Goal: Transaction & Acquisition: Purchase product/service

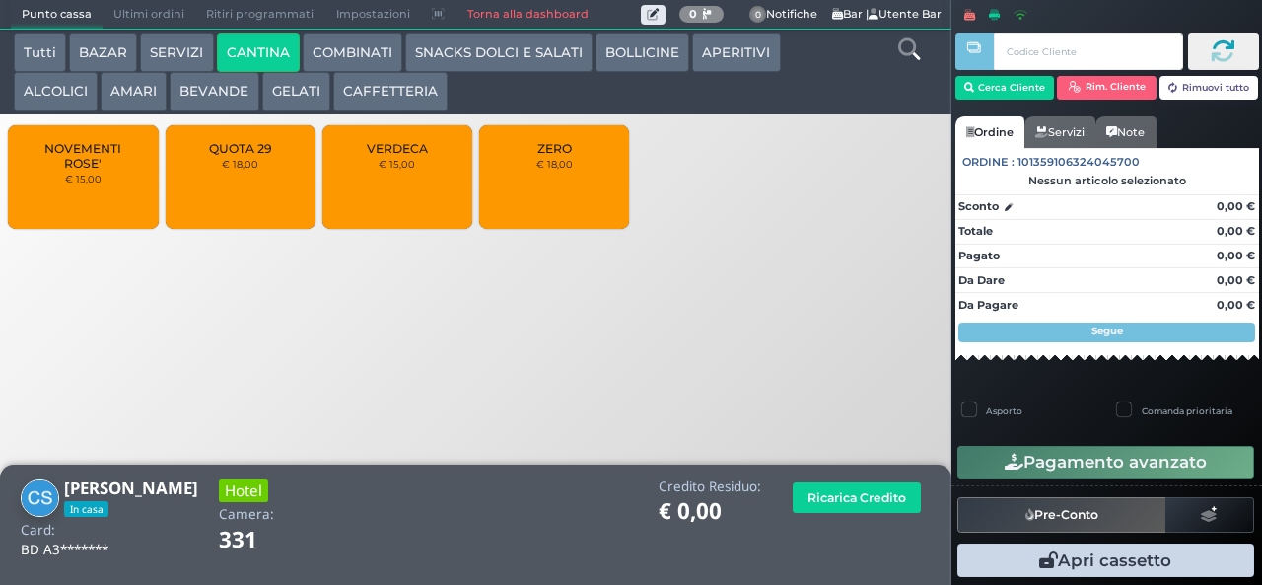
click at [201, 93] on button "BEVANDE" at bounding box center [214, 91] width 89 height 39
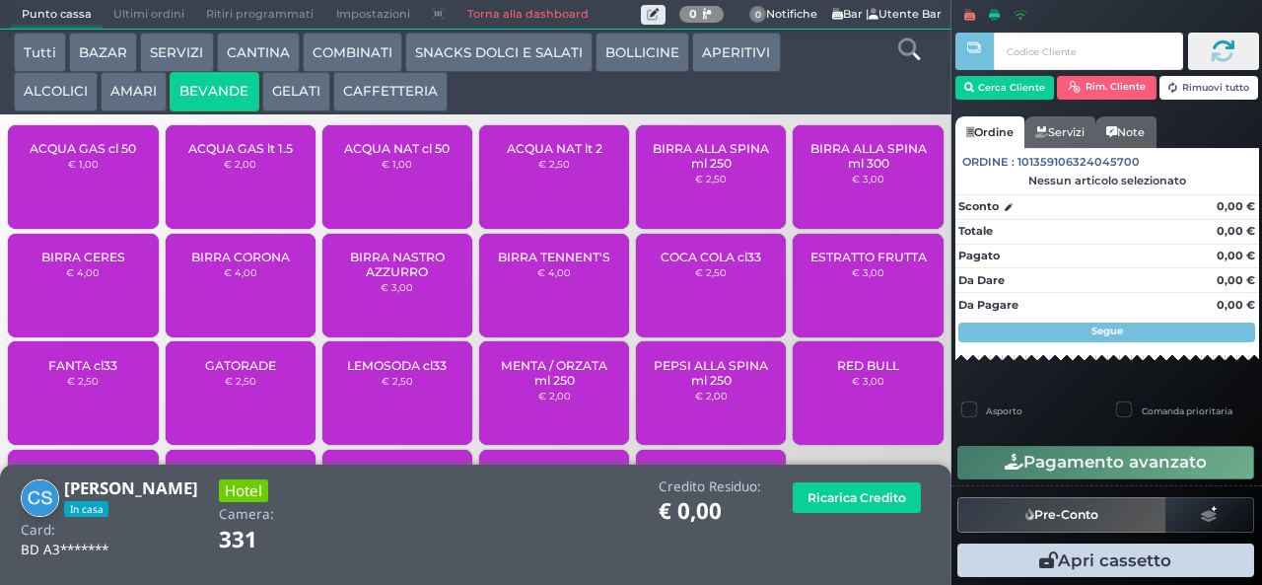
click at [541, 156] on span "ACQUA NAT lt 2" at bounding box center [555, 148] width 96 height 15
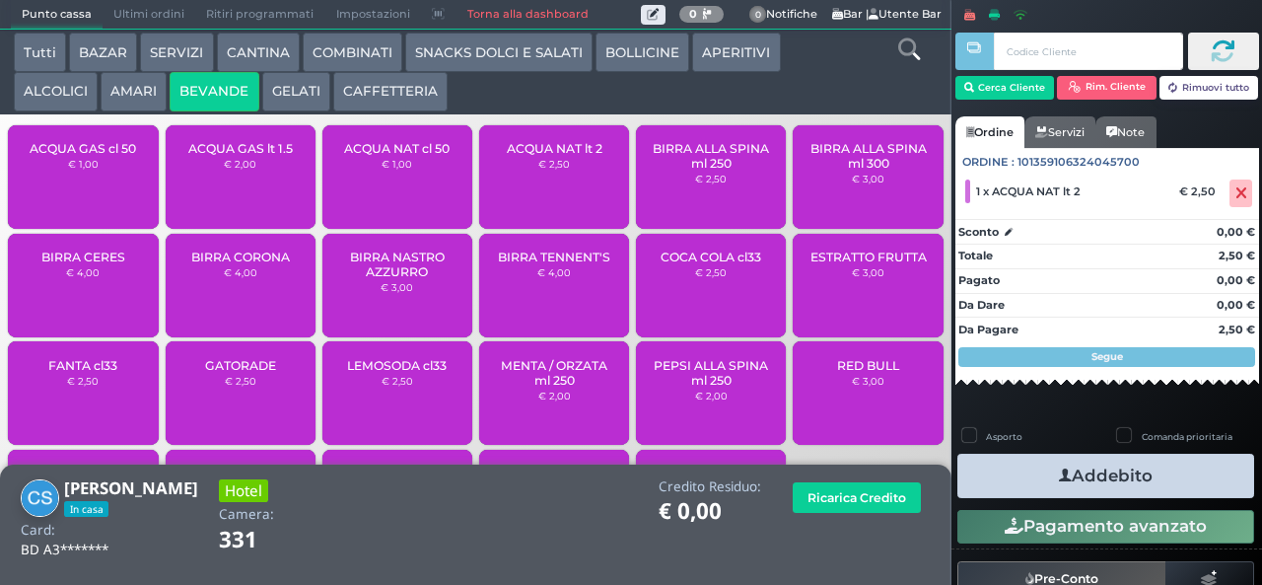
click at [1161, 463] on button "Addebito" at bounding box center [1105, 476] width 297 height 44
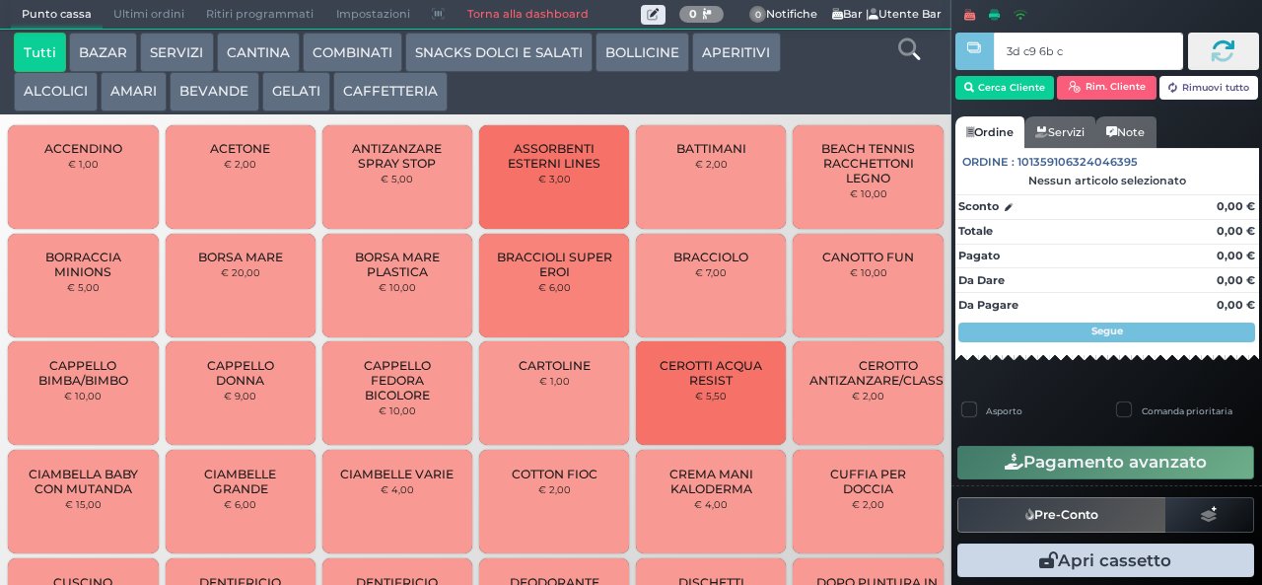
type input "3d c9 6b c3"
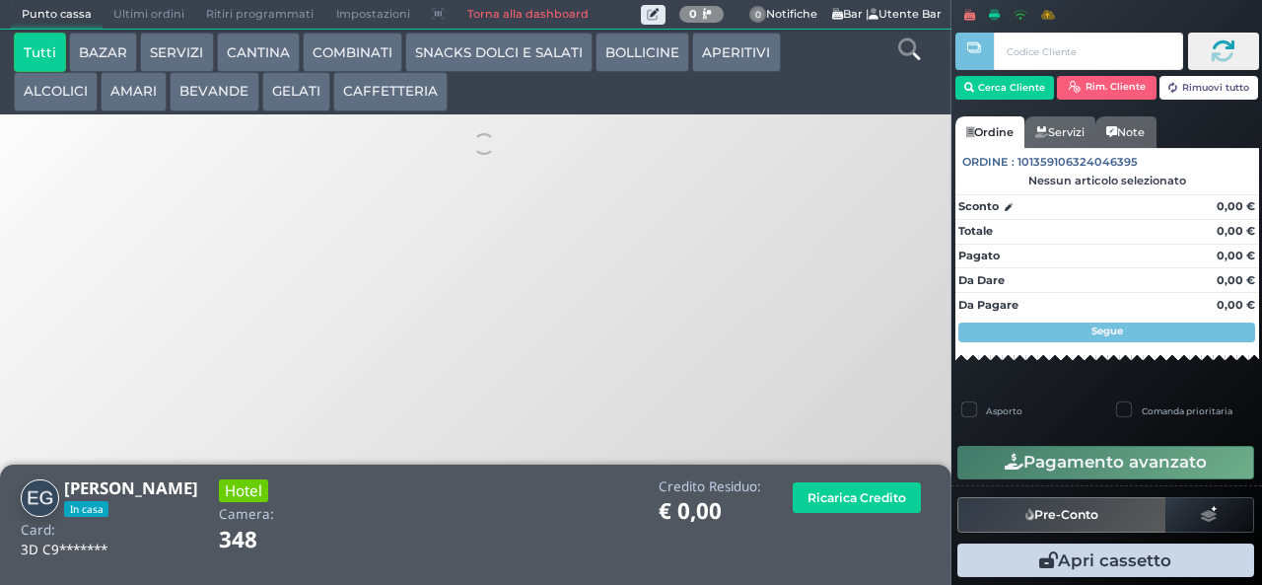
click at [133, 95] on button "AMARI" at bounding box center [134, 91] width 66 height 39
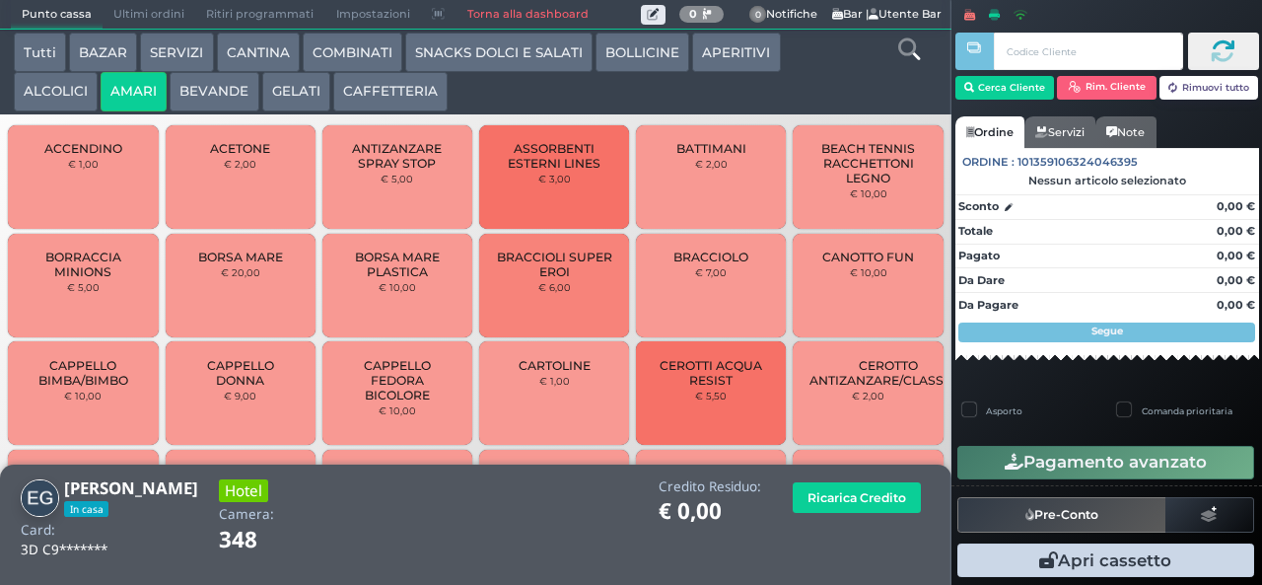
click at [135, 99] on button "AMARI" at bounding box center [134, 91] width 66 height 39
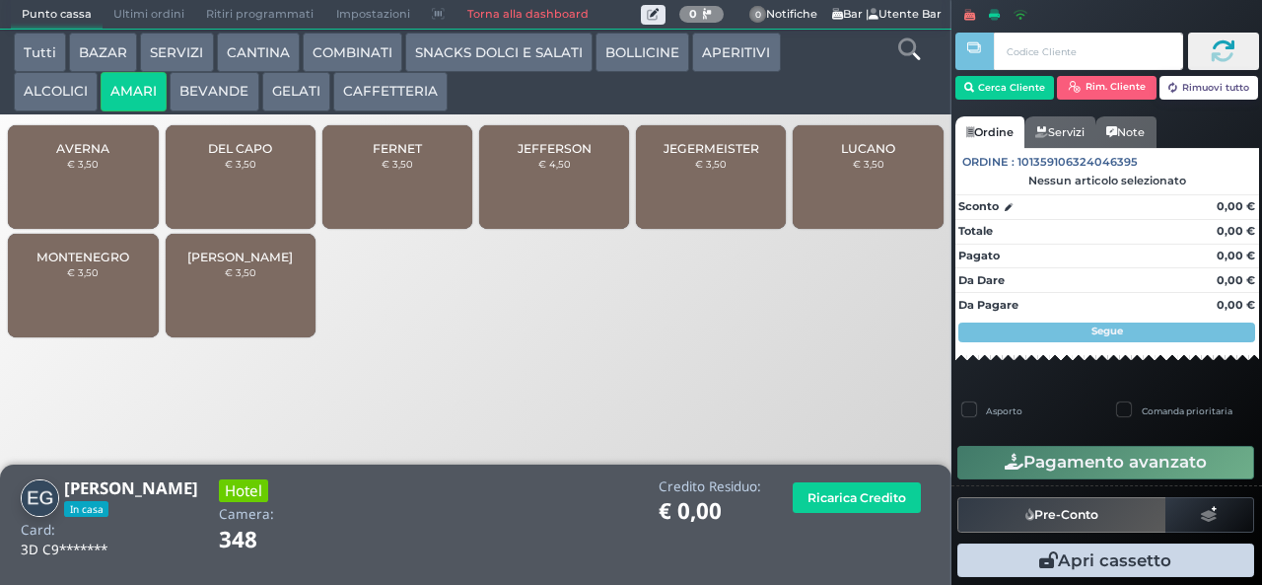
click at [408, 156] on span "FERNET" at bounding box center [397, 148] width 49 height 15
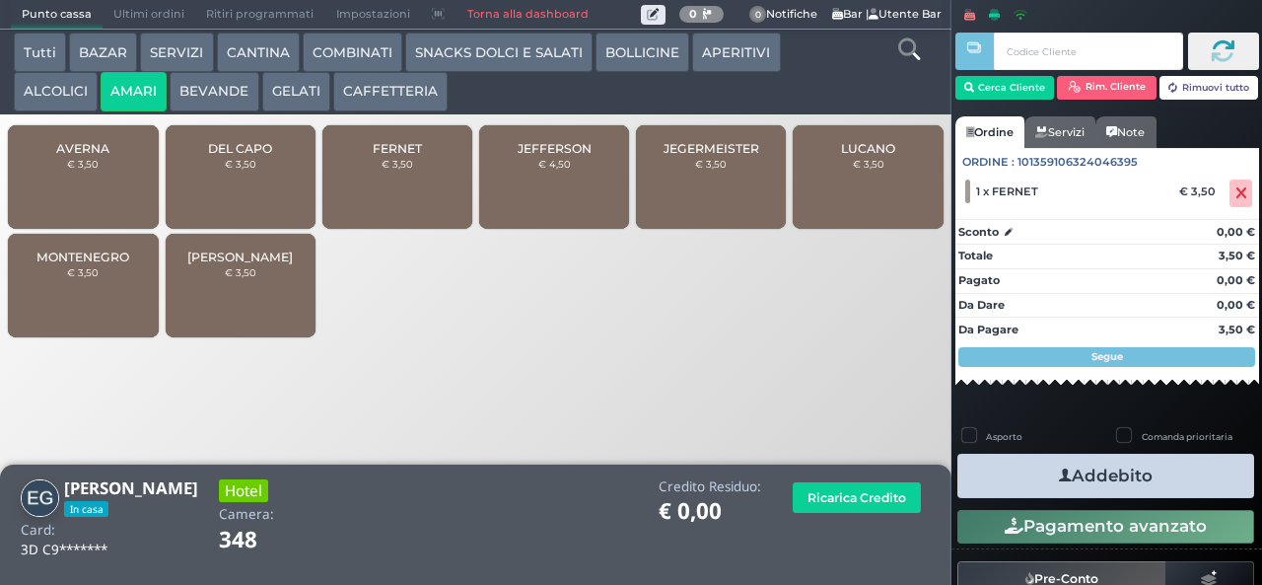
click at [69, 278] on small "€ 3,50" at bounding box center [83, 272] width 32 height 12
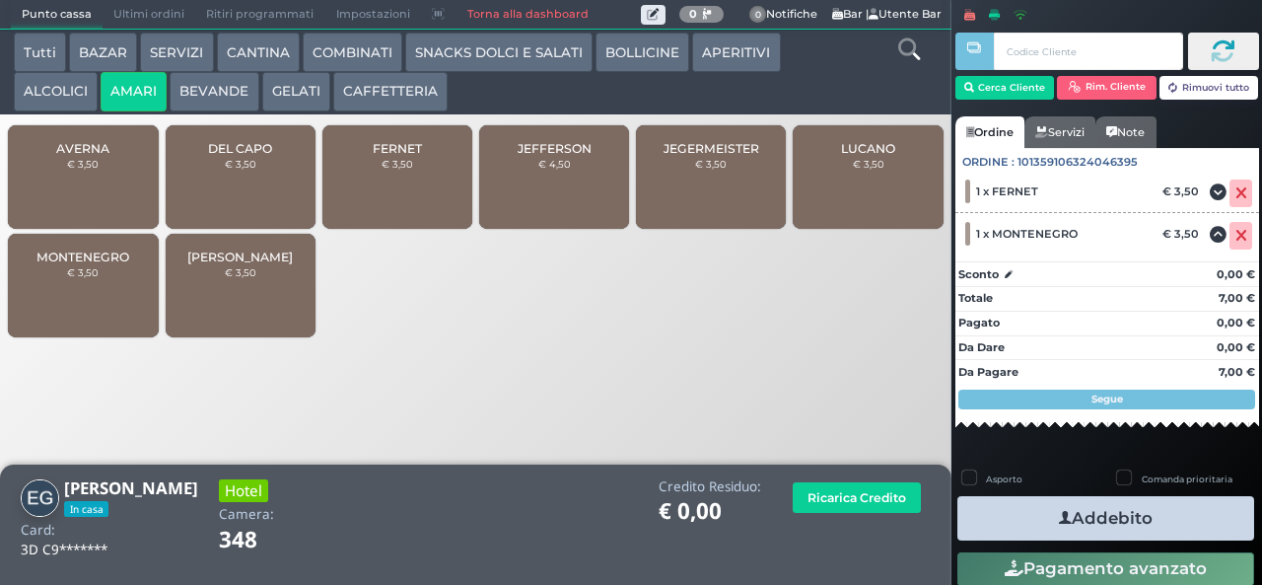
click at [1160, 526] on button "Addebito" at bounding box center [1105, 518] width 297 height 44
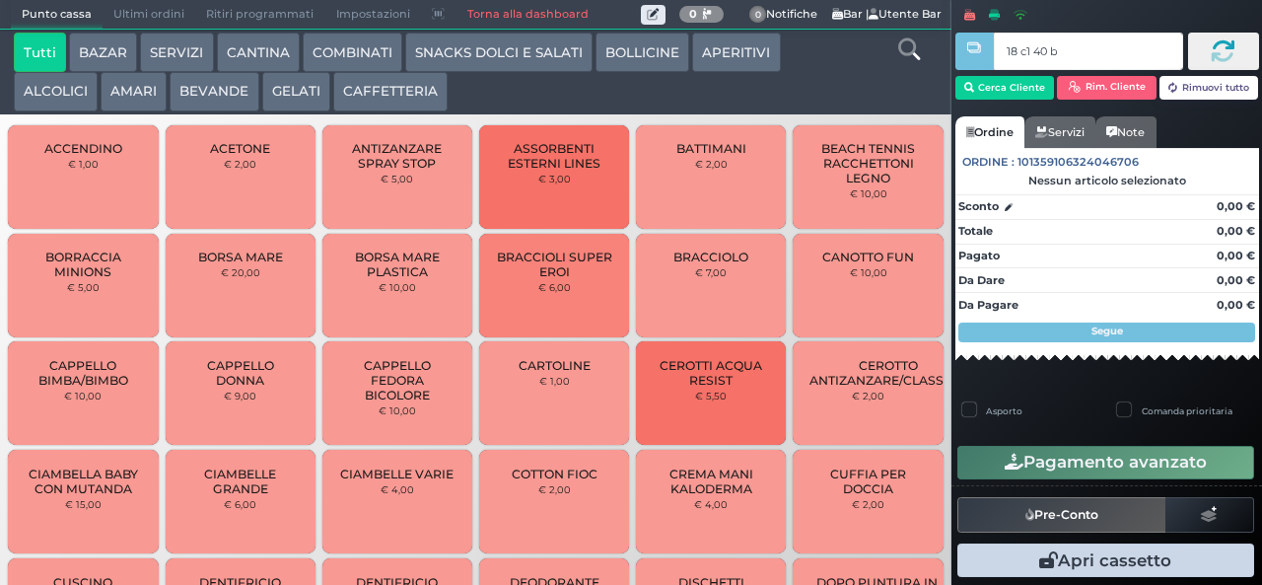
type input "18 c1 40 ba"
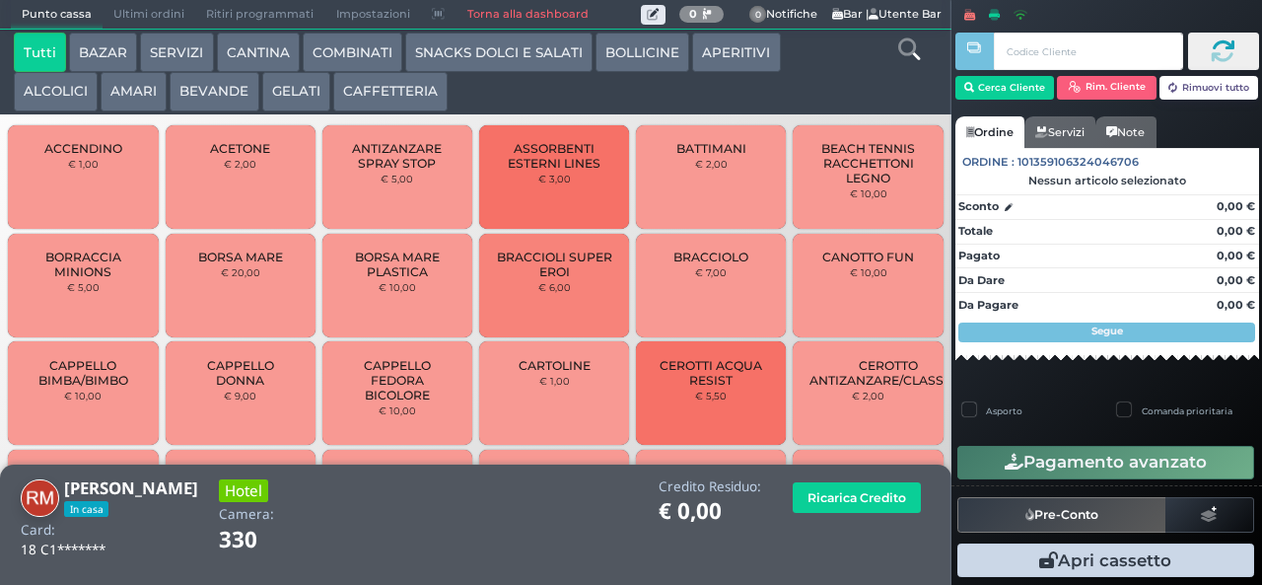
click at [201, 98] on button "BEVANDE" at bounding box center [214, 91] width 89 height 39
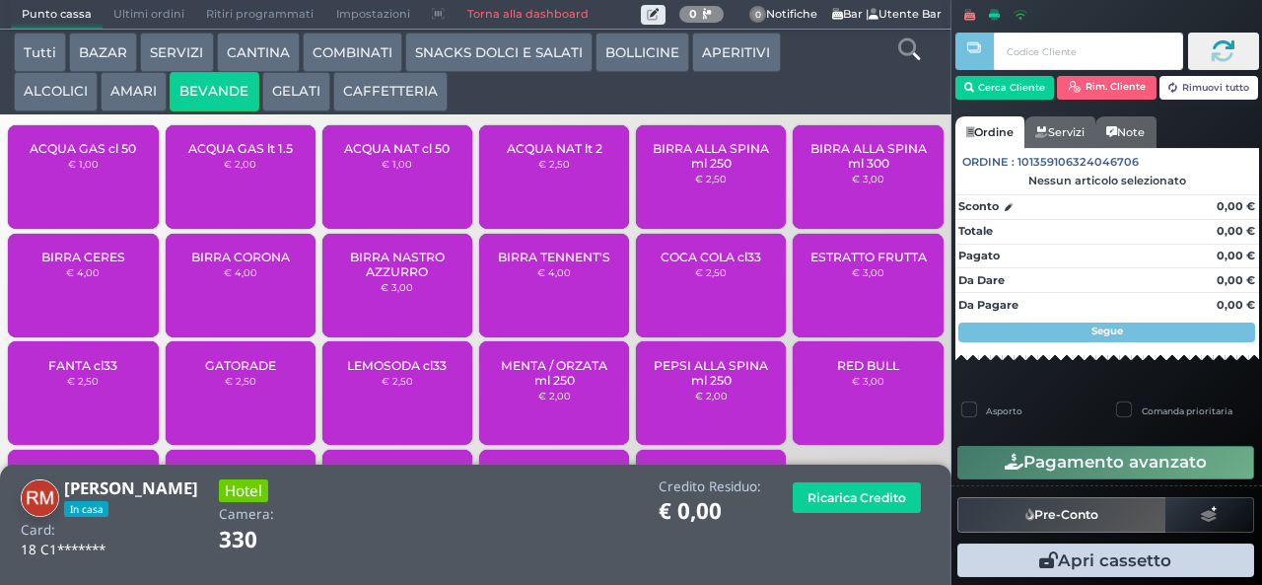
click at [566, 189] on div "ACQUA NAT lt 2 € 2,50" at bounding box center [554, 177] width 150 height 104
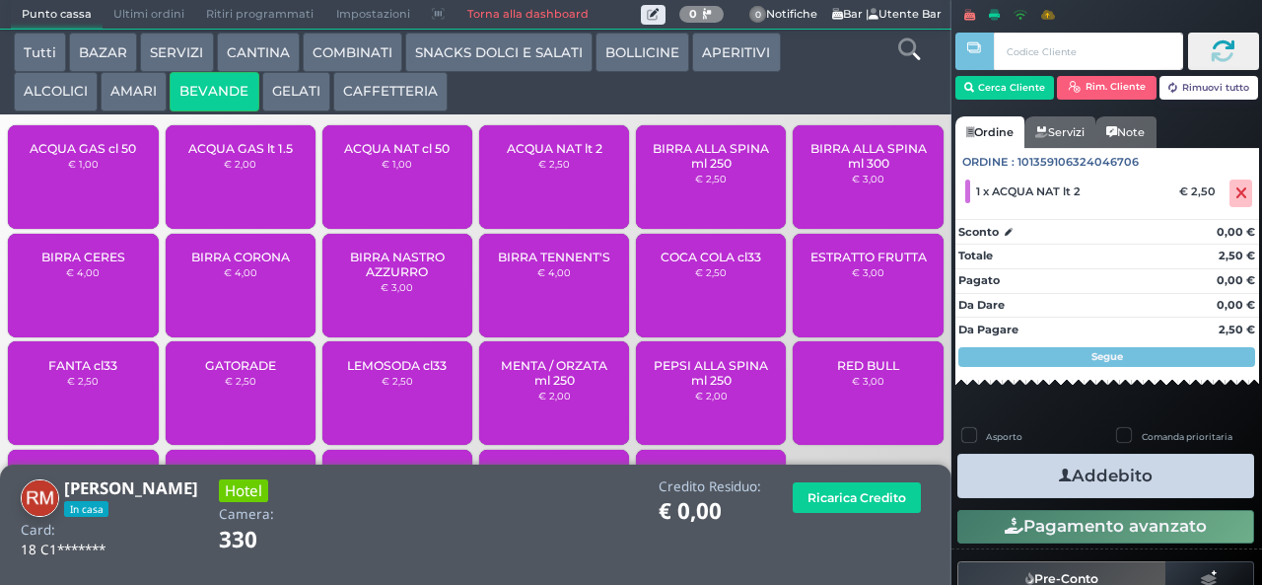
click at [1095, 492] on button "Addebito" at bounding box center [1105, 476] width 297 height 44
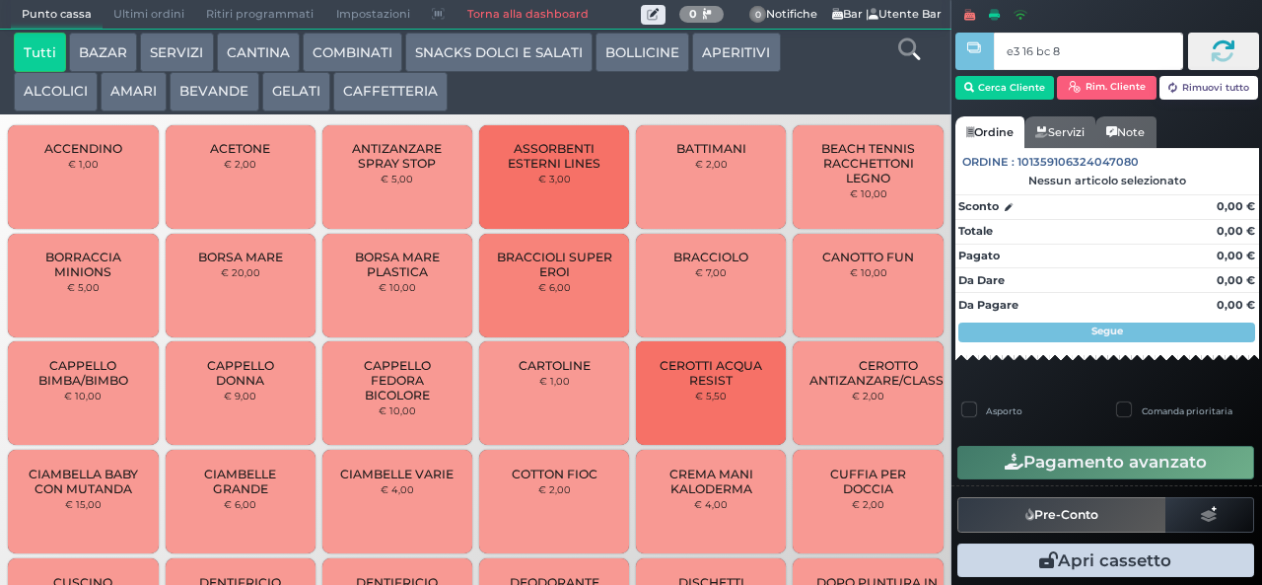
type input "e3 16 bc 8b"
click at [735, 50] on button "APERITIVI" at bounding box center [736, 52] width 88 height 39
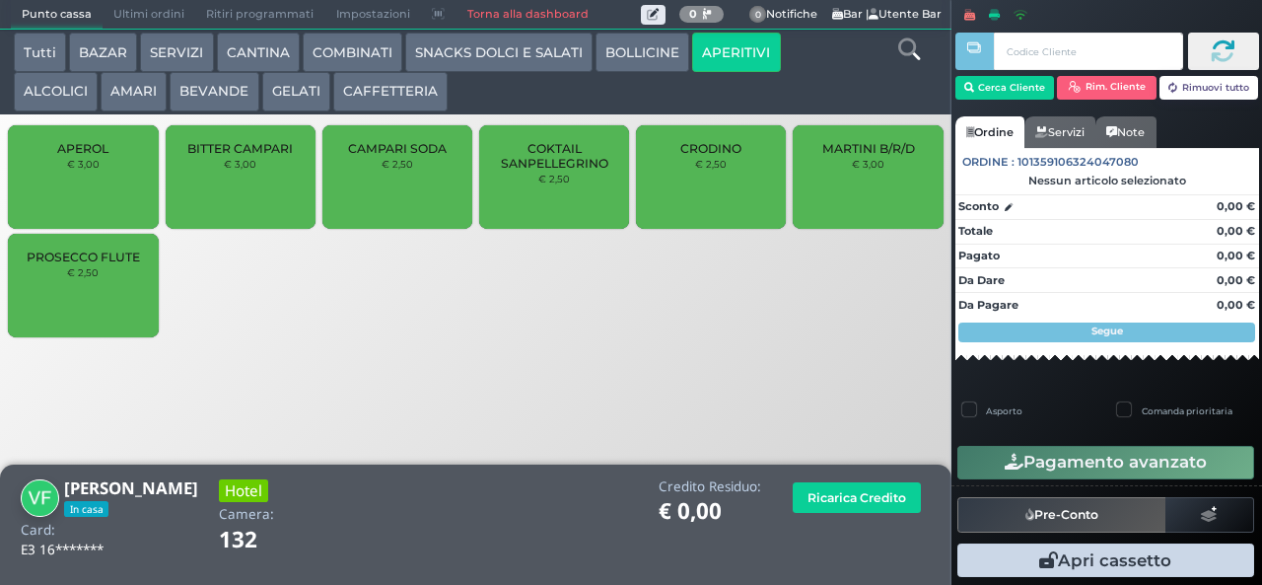
click at [695, 156] on span "CRODINO" at bounding box center [710, 148] width 61 height 15
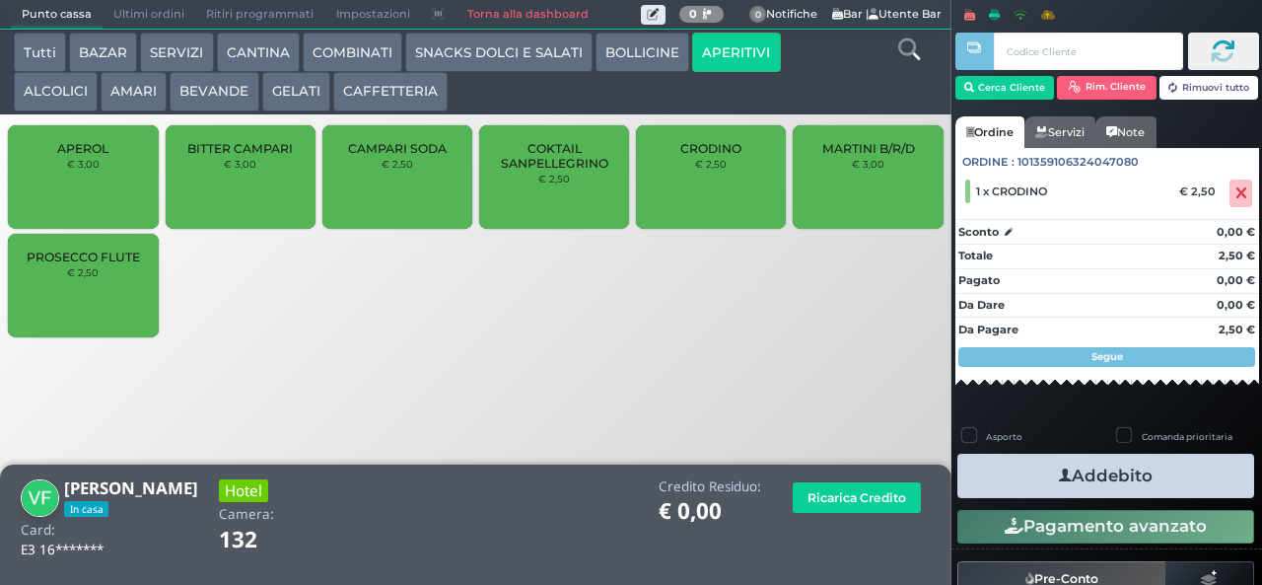
click at [1033, 475] on button "Addebito" at bounding box center [1105, 476] width 297 height 44
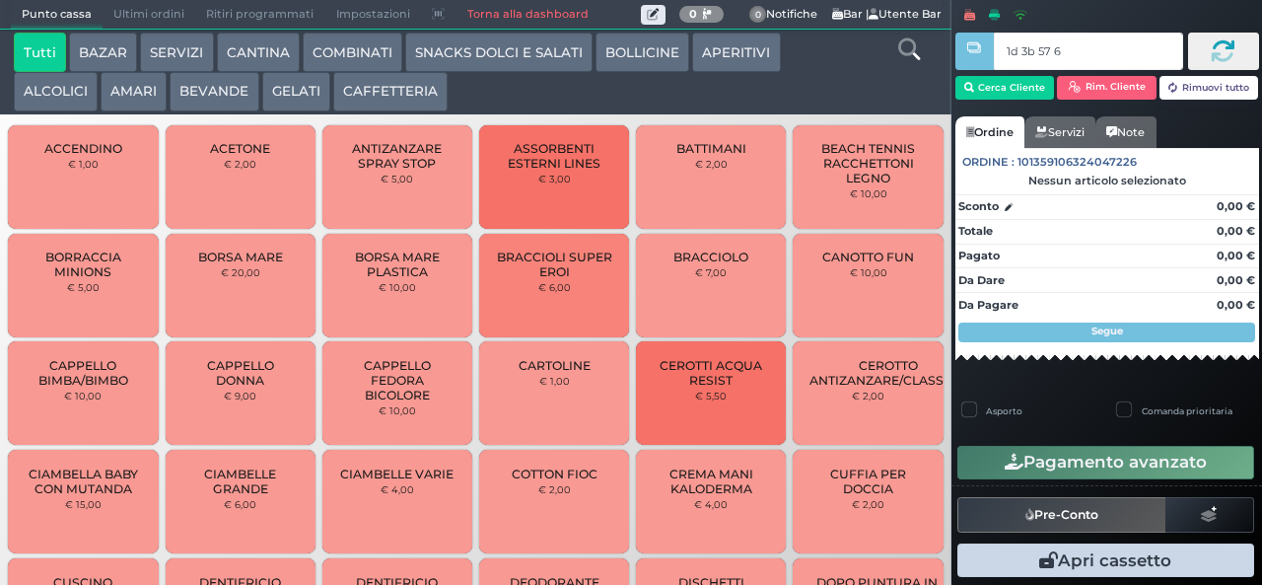
type input "1d 3b 57 66"
click at [1008, 80] on button "Cerca Cliente" at bounding box center [1005, 88] width 100 height 24
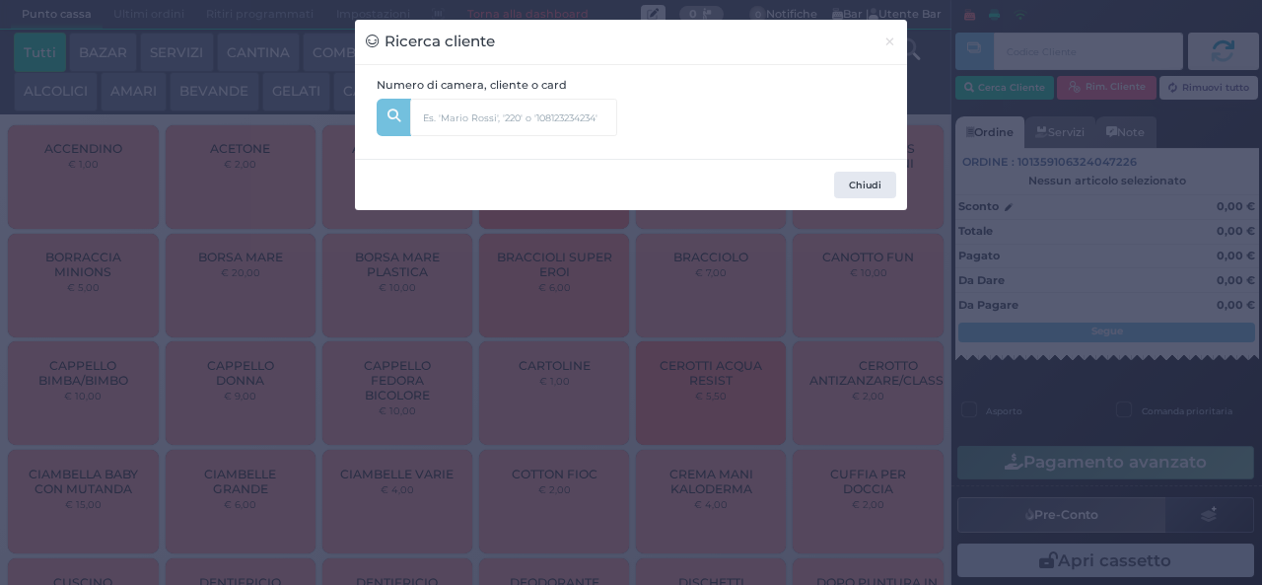
click at [467, 94] on div "Numero di camera, cliente o card" at bounding box center [497, 112] width 262 height 71
click at [462, 118] on input "text" at bounding box center [513, 117] width 207 height 37
type input "245"
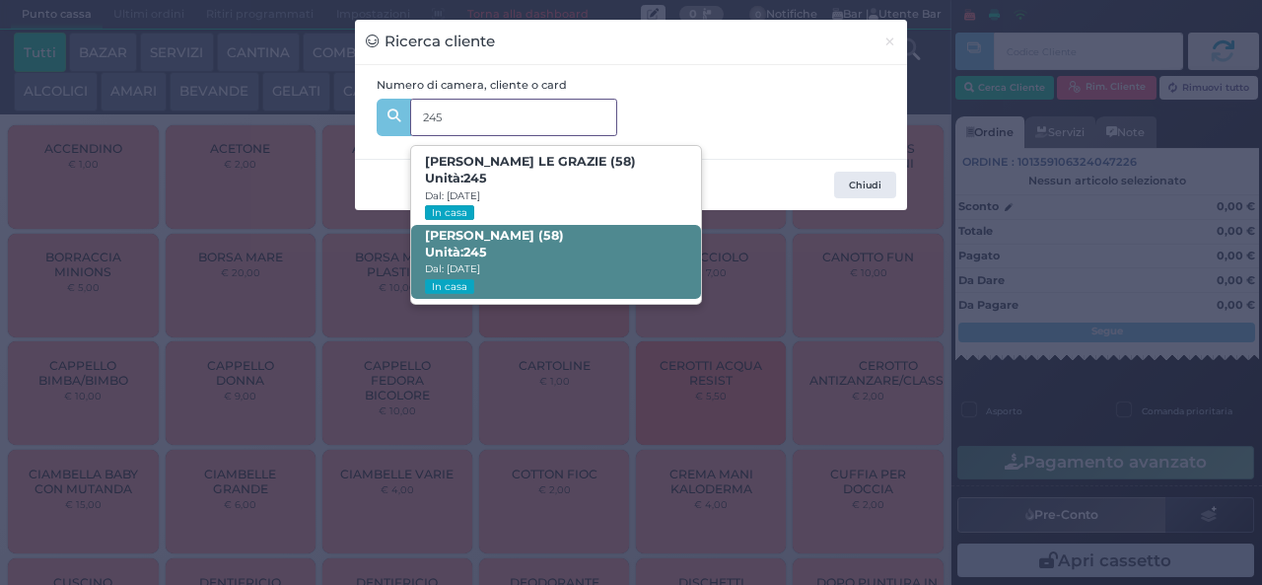
click at [487, 250] on strong "245" at bounding box center [475, 252] width 24 height 15
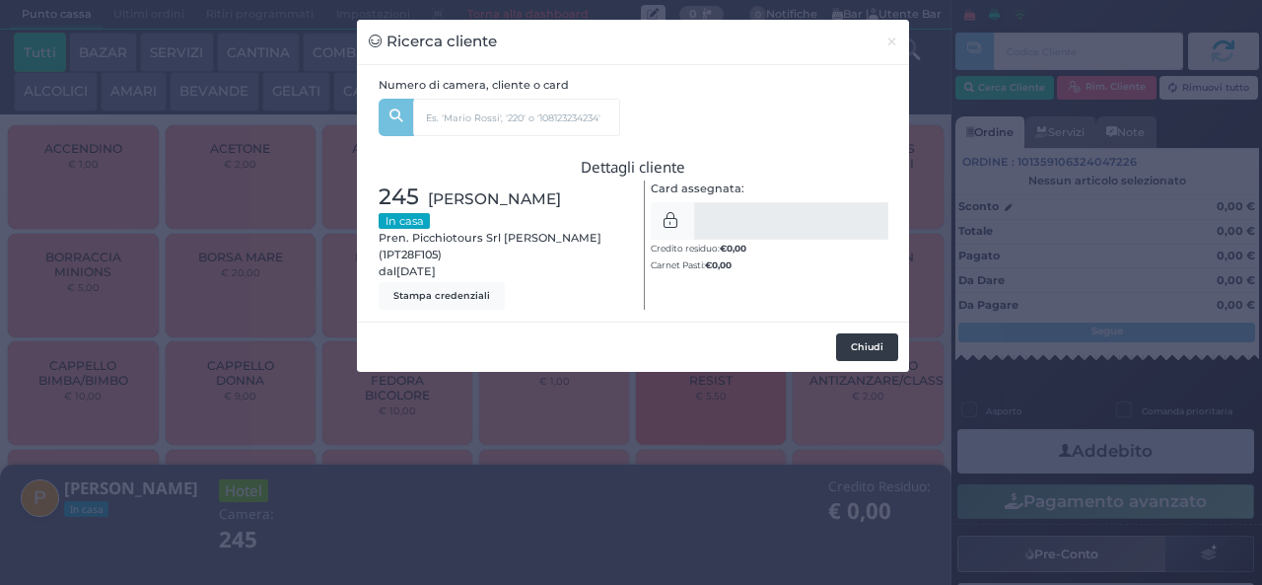
click at [854, 358] on button "Chiudi" at bounding box center [867, 347] width 62 height 28
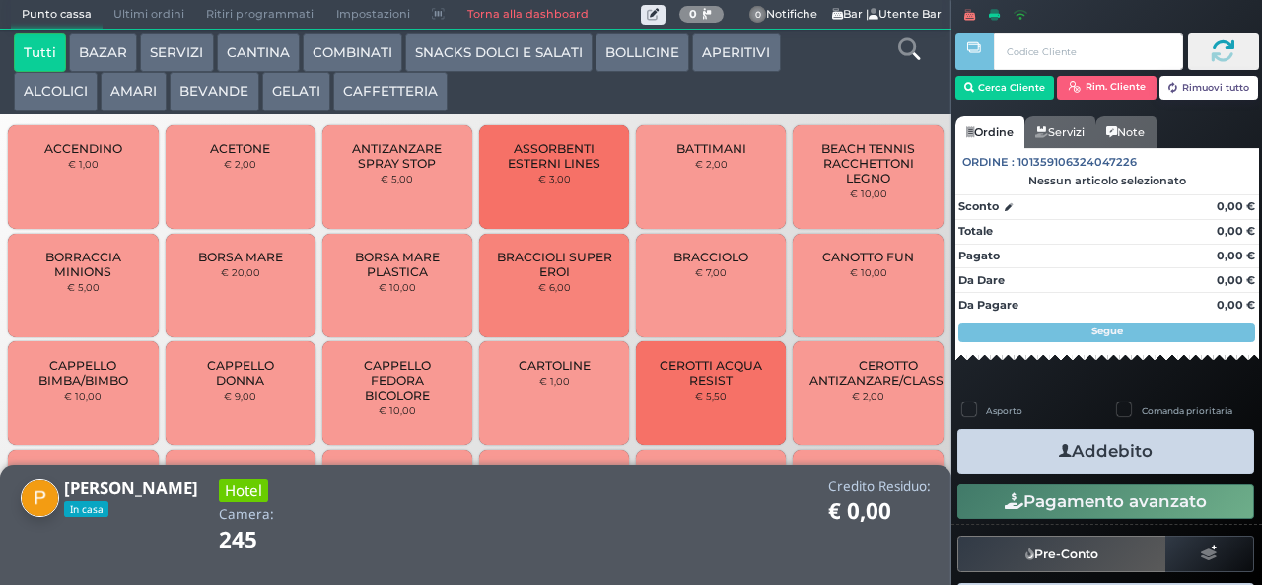
click at [132, 87] on button "AMARI" at bounding box center [134, 91] width 66 height 39
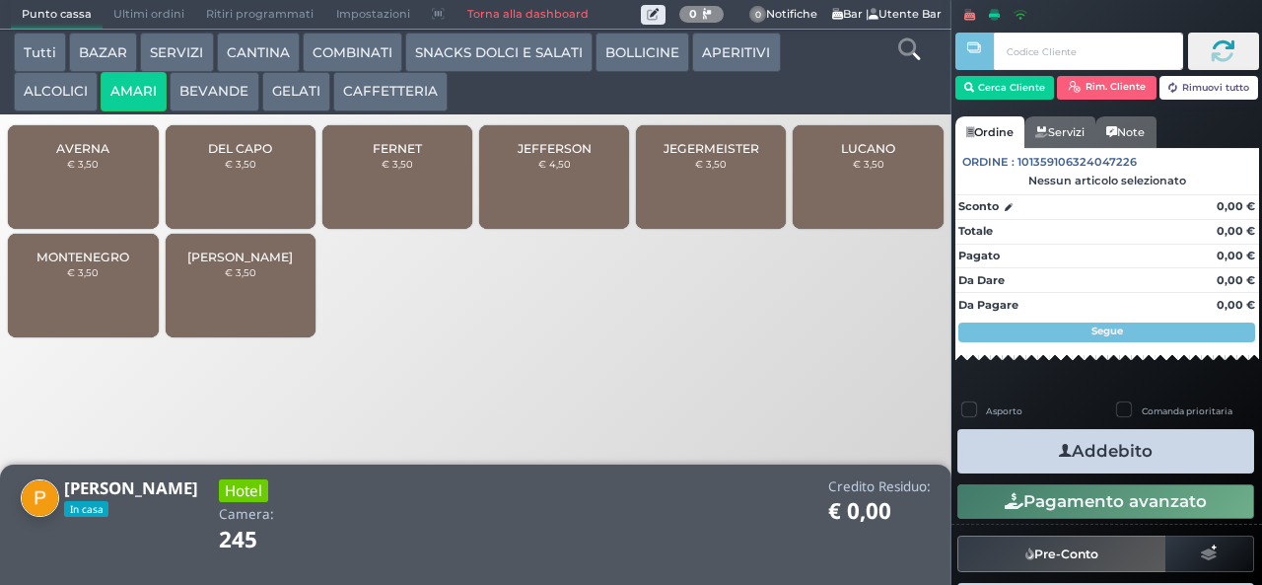
click at [550, 156] on span "JEFFERSON" at bounding box center [555, 148] width 74 height 15
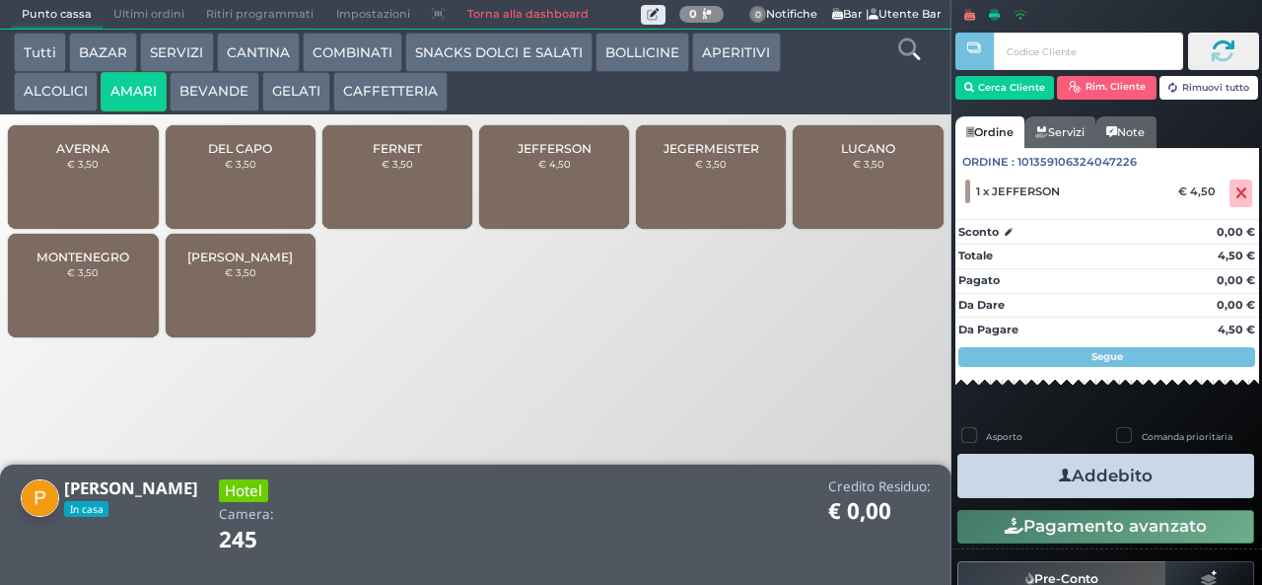
click at [1159, 468] on button "Addebito" at bounding box center [1105, 476] width 297 height 44
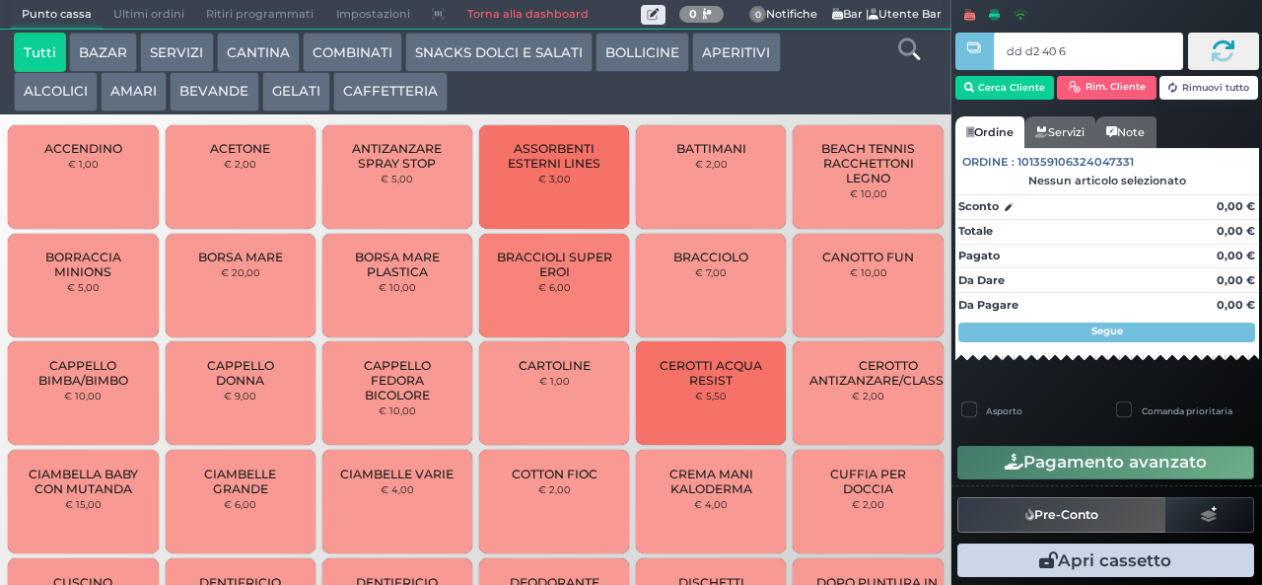
type input "dd d2 40 66"
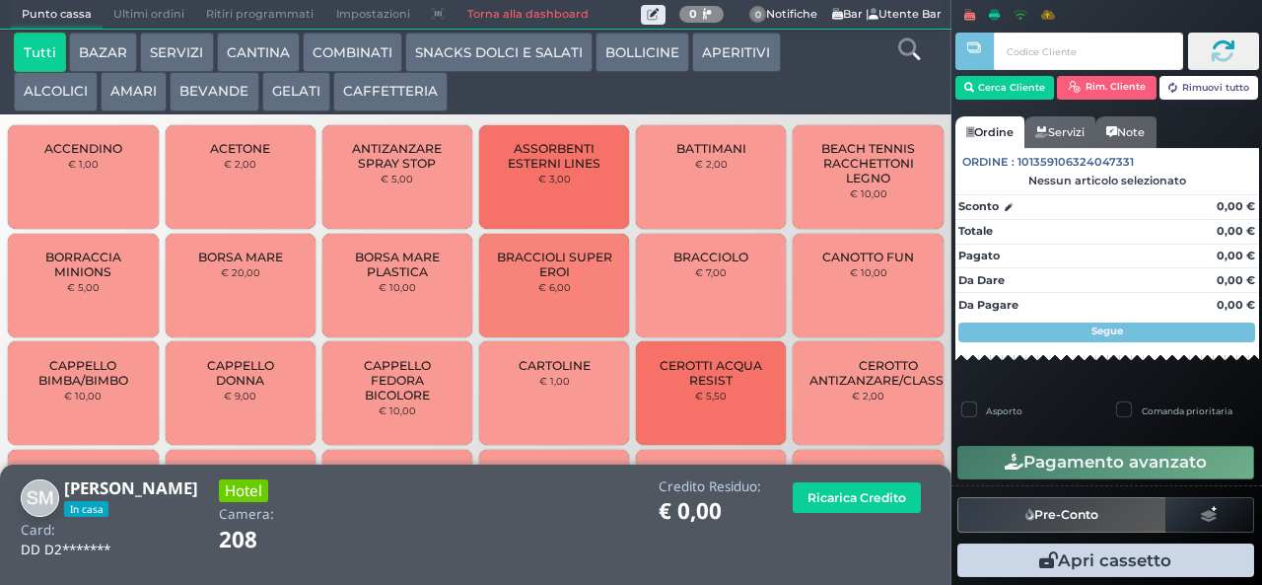
click at [661, 56] on button "BOLLICINE" at bounding box center [642, 52] width 94 height 39
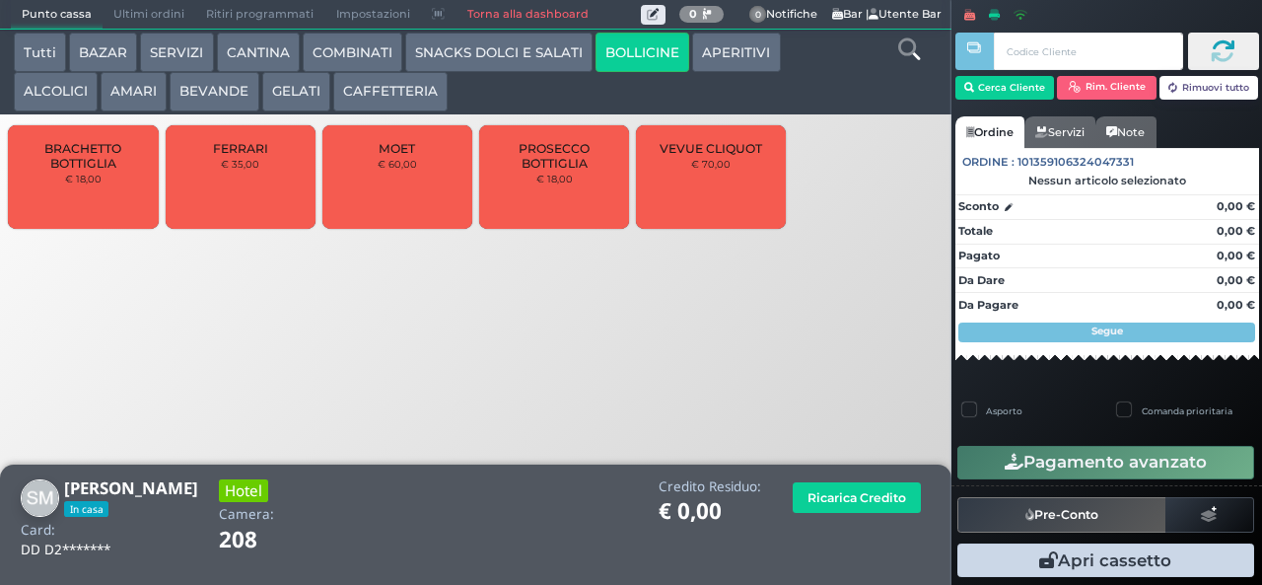
click at [342, 59] on button "COMBINATI" at bounding box center [353, 52] width 100 height 39
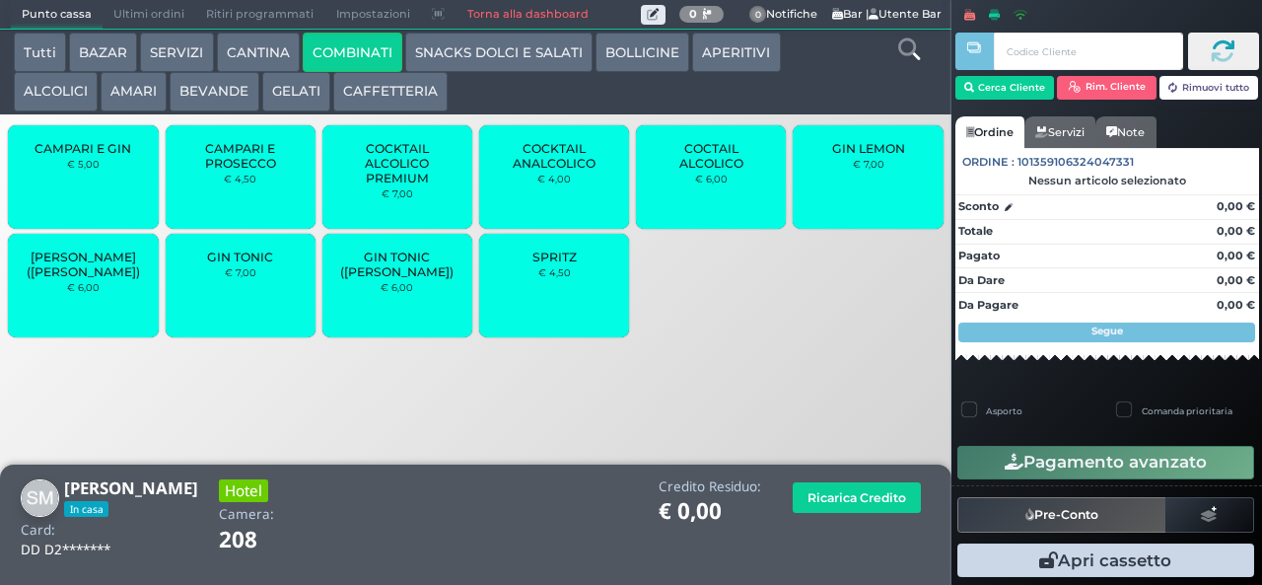
click at [258, 295] on div "GIN TONIC € 7,00" at bounding box center [241, 286] width 150 height 104
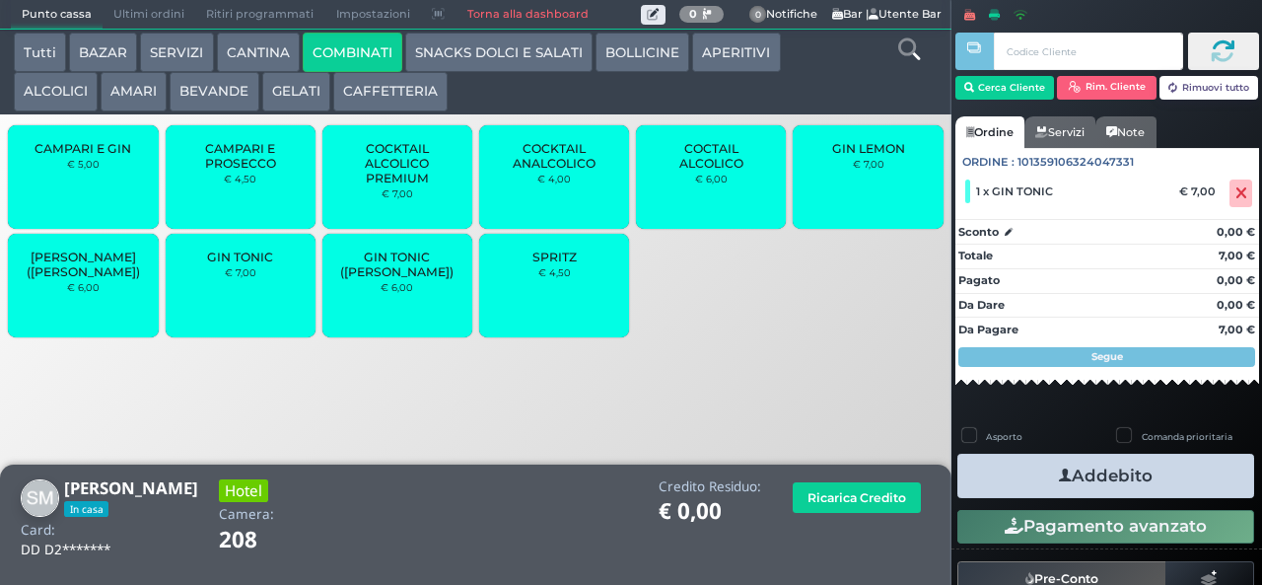
click at [1131, 471] on button "Addebito" at bounding box center [1105, 476] width 297 height 44
